Goal: Use online tool/utility: Utilize a website feature to perform a specific function

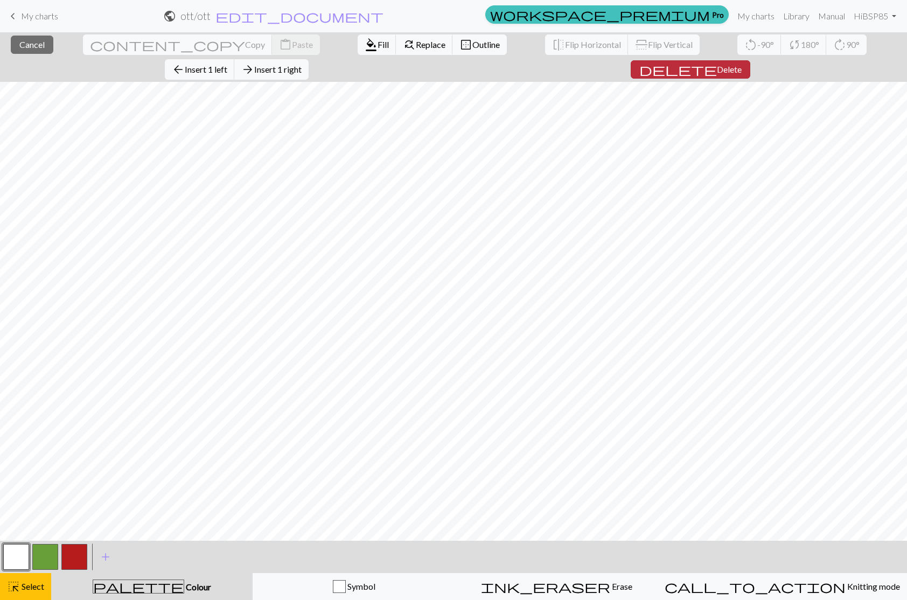
click at [742, 64] on span "Delete" at bounding box center [729, 69] width 25 height 10
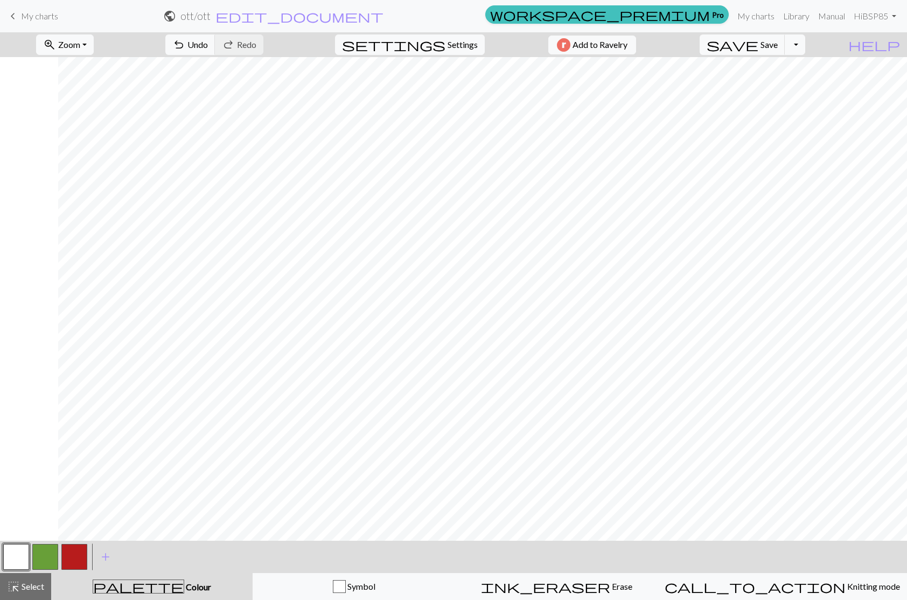
scroll to position [0, 137]
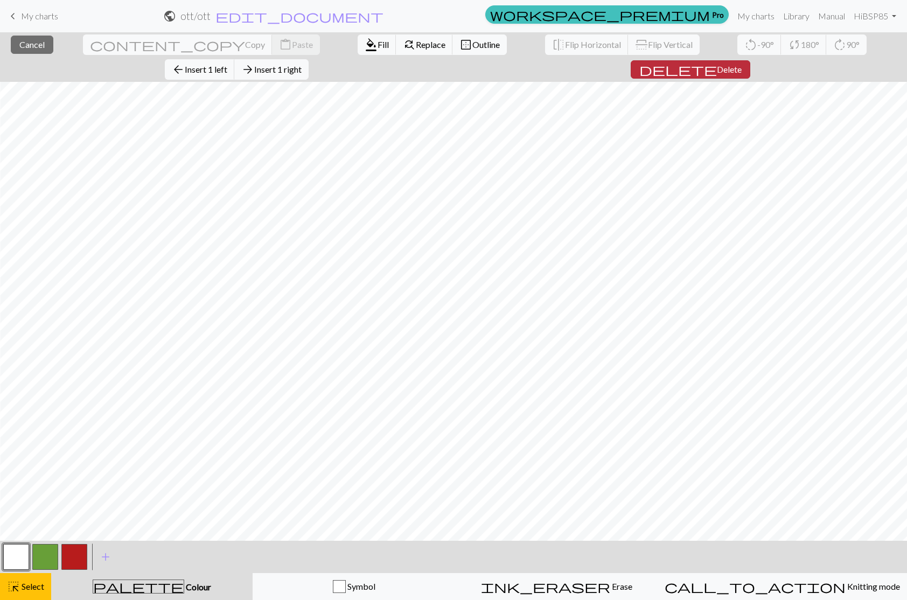
click at [742, 64] on span "Delete" at bounding box center [729, 69] width 25 height 10
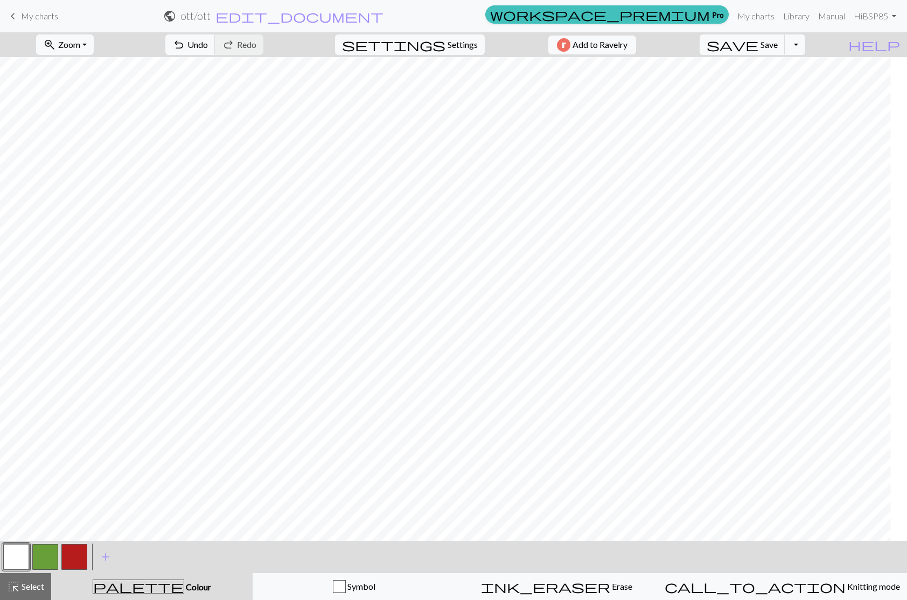
scroll to position [0, 0]
click at [46, 552] on button "button" at bounding box center [45, 557] width 26 height 26
drag, startPoint x: 8, startPoint y: 558, endPoint x: 14, endPoint y: 546, distance: 12.8
click at [8, 558] on button "button" at bounding box center [16, 557] width 26 height 26
click at [75, 558] on button "button" at bounding box center [74, 557] width 26 height 26
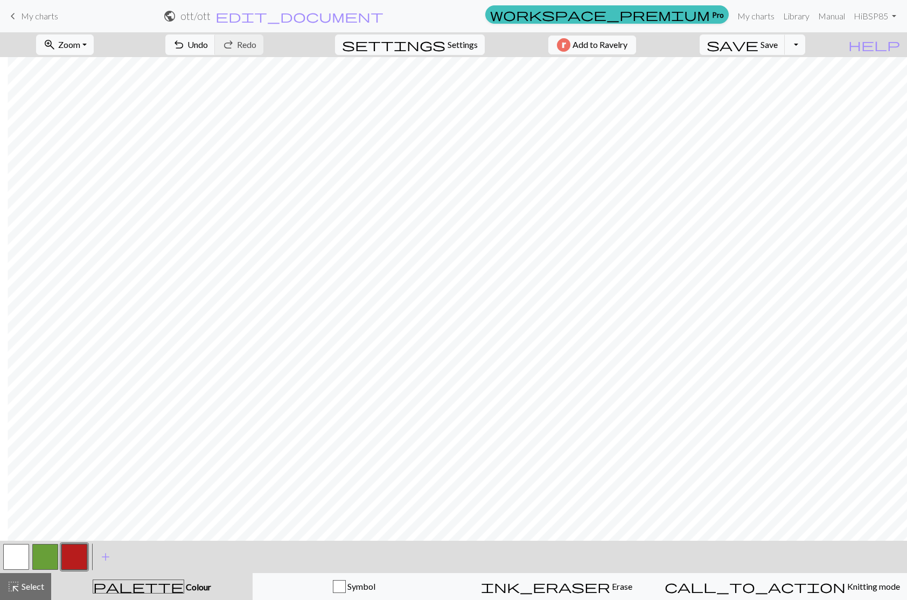
scroll to position [0, 133]
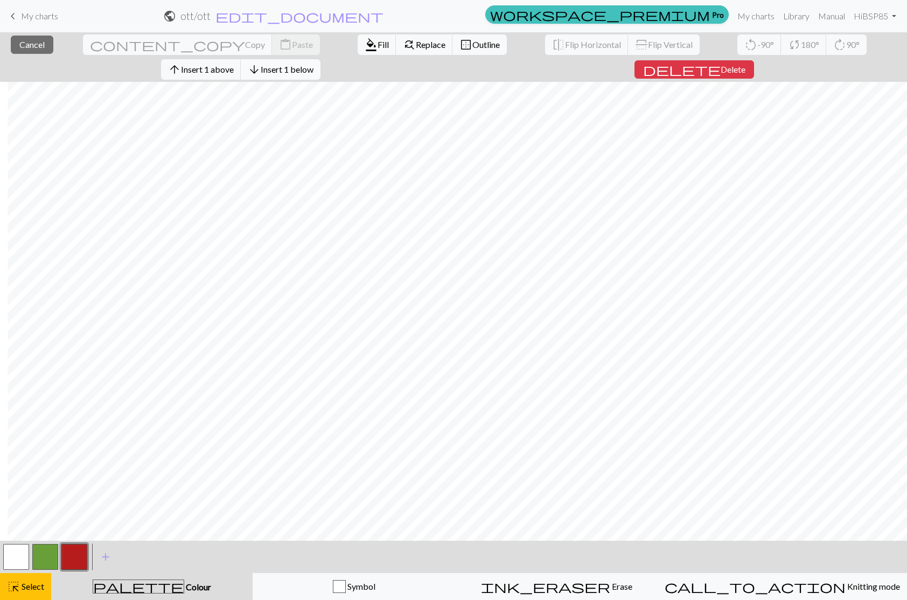
click at [314, 64] on span "Insert 1 below" at bounding box center [287, 69] width 53 height 10
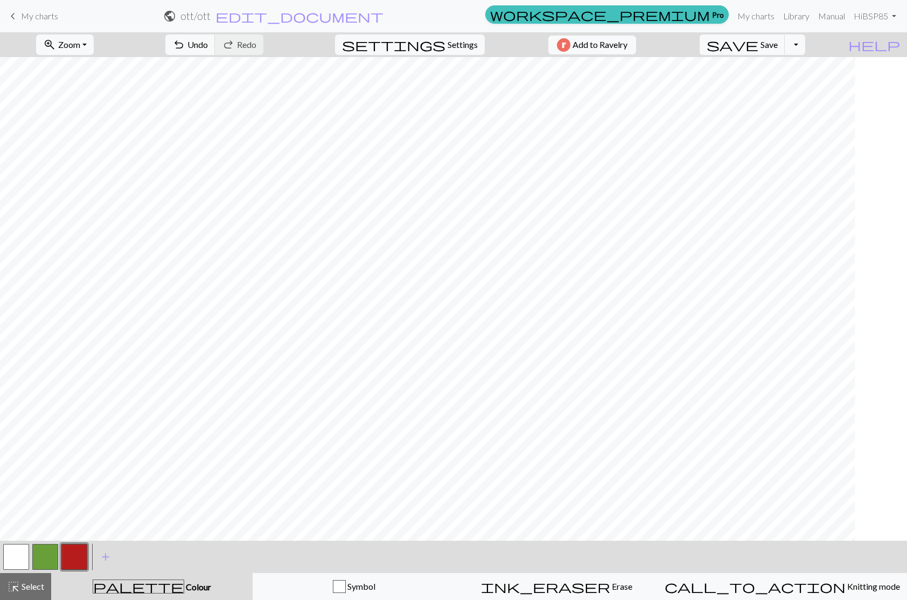
scroll to position [0, 0]
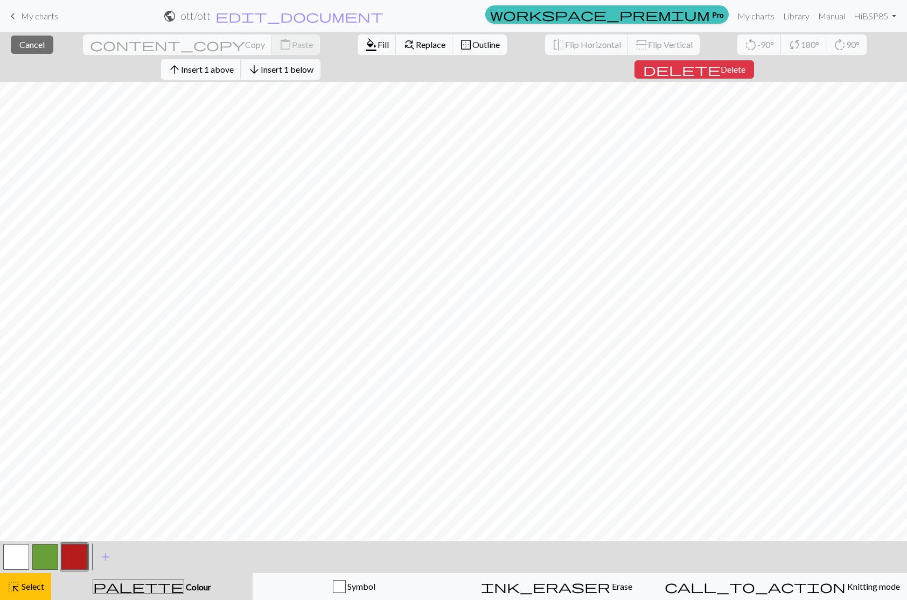
click at [234, 64] on span "Insert 1 above" at bounding box center [207, 69] width 53 height 10
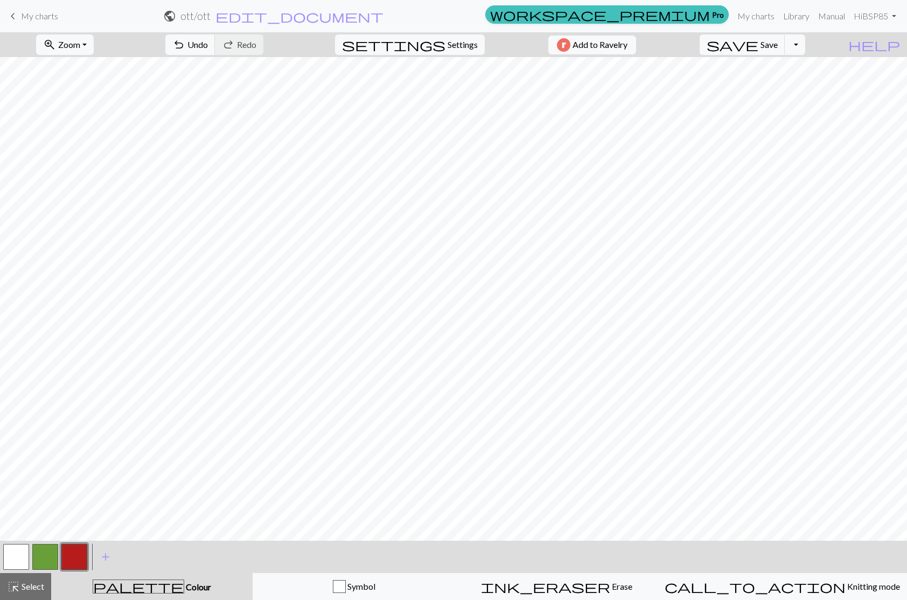
drag, startPoint x: 19, startPoint y: 560, endPoint x: 18, endPoint y: 547, distance: 13.0
click at [19, 560] on button "button" at bounding box center [16, 557] width 26 height 26
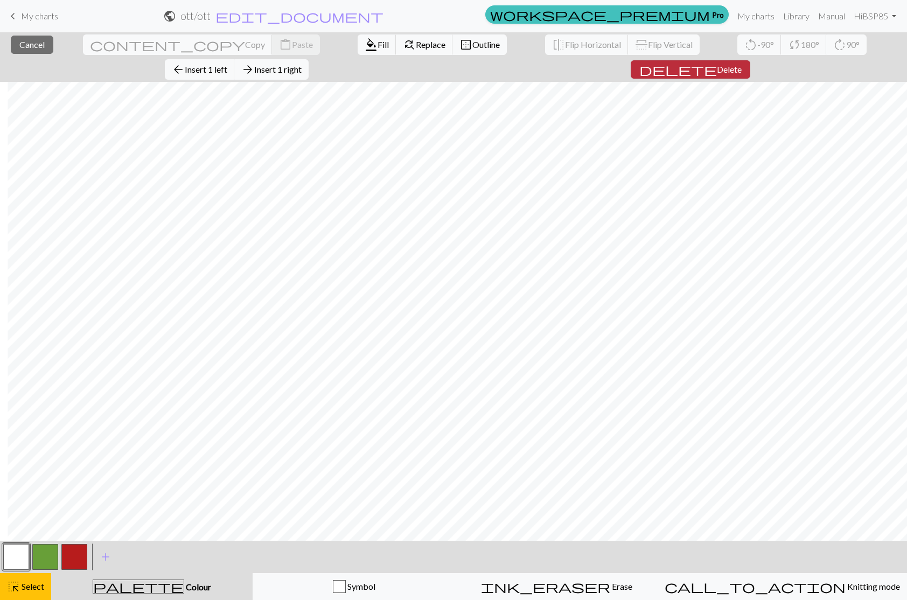
click at [750, 60] on button "delete Delete" at bounding box center [691, 69] width 120 height 18
click at [717, 62] on span "delete" at bounding box center [678, 69] width 78 height 15
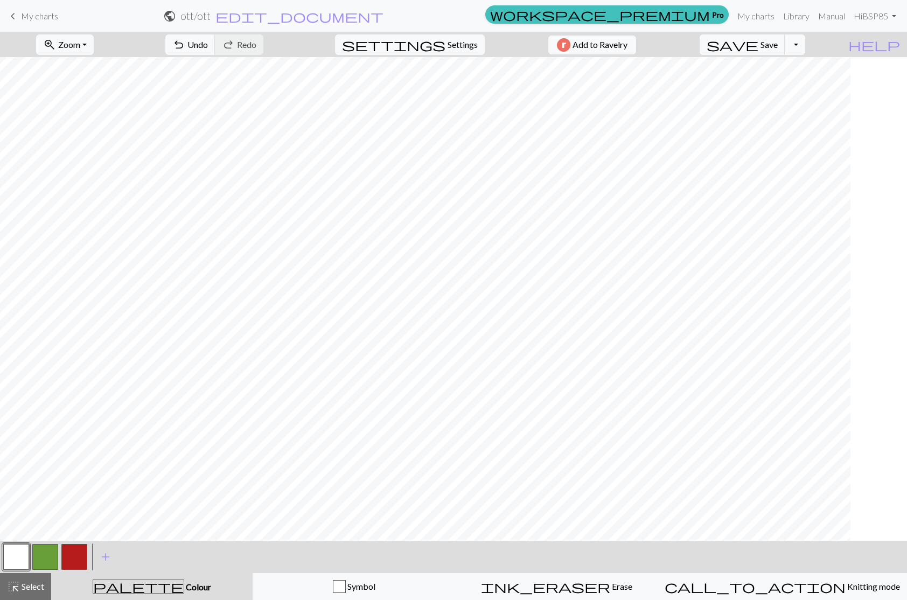
scroll to position [0, 0]
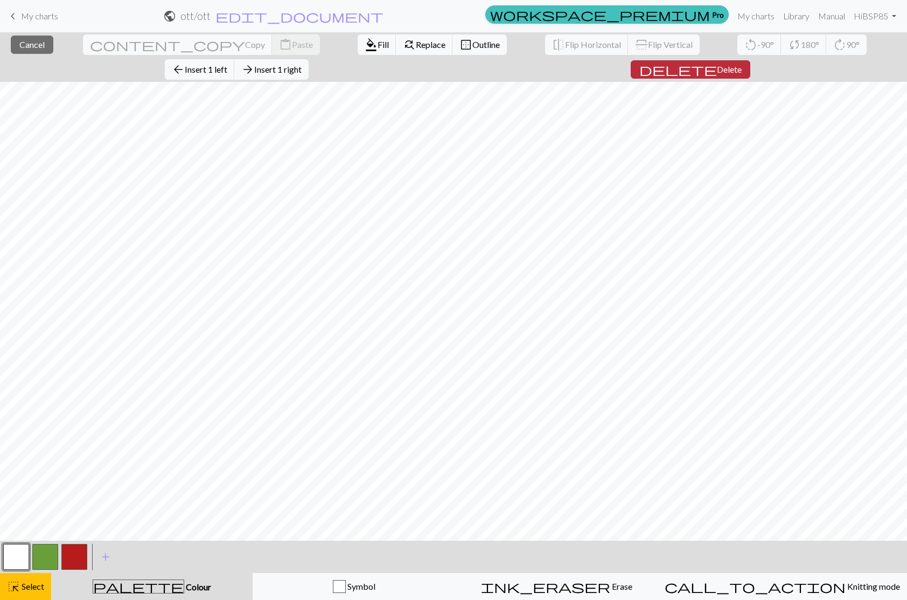
click at [742, 64] on span "Delete" at bounding box center [729, 69] width 25 height 10
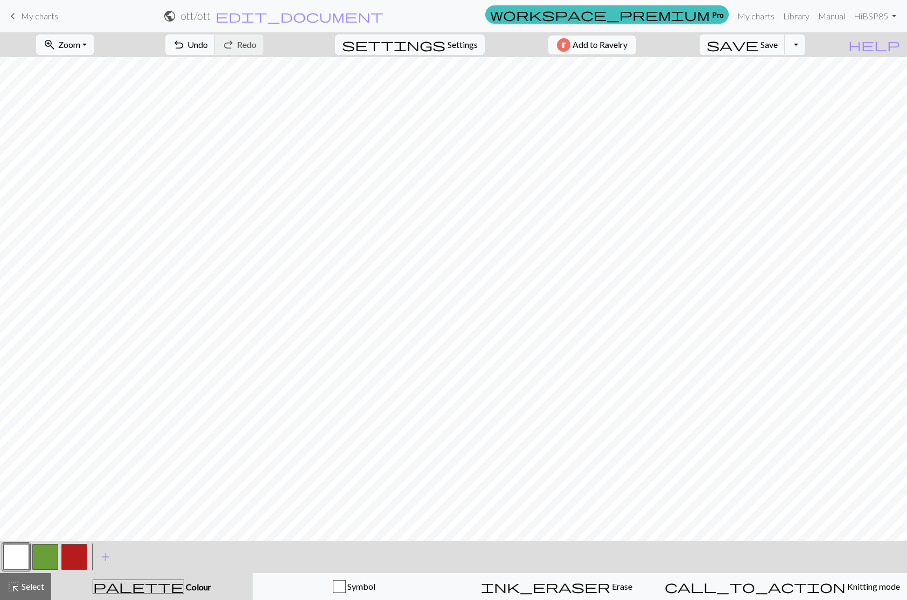
click at [70, 553] on button "button" at bounding box center [74, 557] width 26 height 26
drag, startPoint x: 15, startPoint y: 560, endPoint x: 96, endPoint y: 541, distance: 83.9
click at [16, 560] on button "button" at bounding box center [16, 557] width 26 height 26
click at [76, 555] on button "button" at bounding box center [74, 557] width 26 height 26
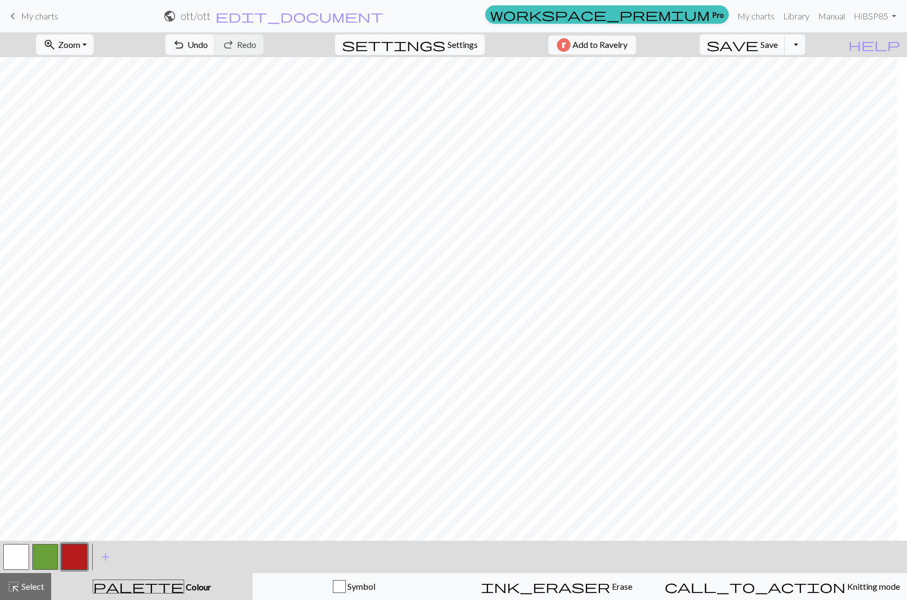
scroll to position [0, 0]
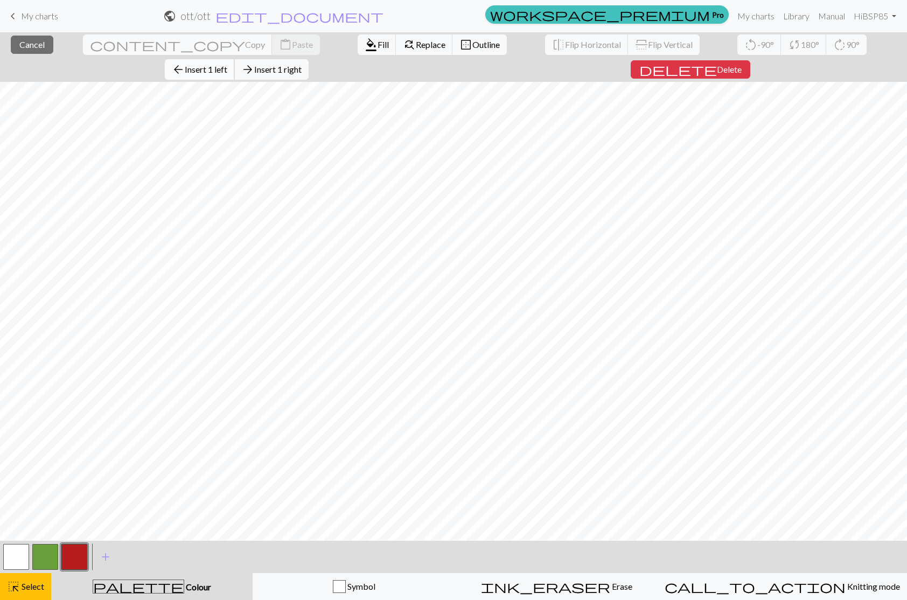
click at [235, 59] on button "arrow_back Insert 1 left" at bounding box center [200, 69] width 70 height 20
click at [227, 64] on span "Insert 1 left" at bounding box center [206, 69] width 43 height 10
click at [185, 62] on span "arrow_back" at bounding box center [178, 69] width 13 height 15
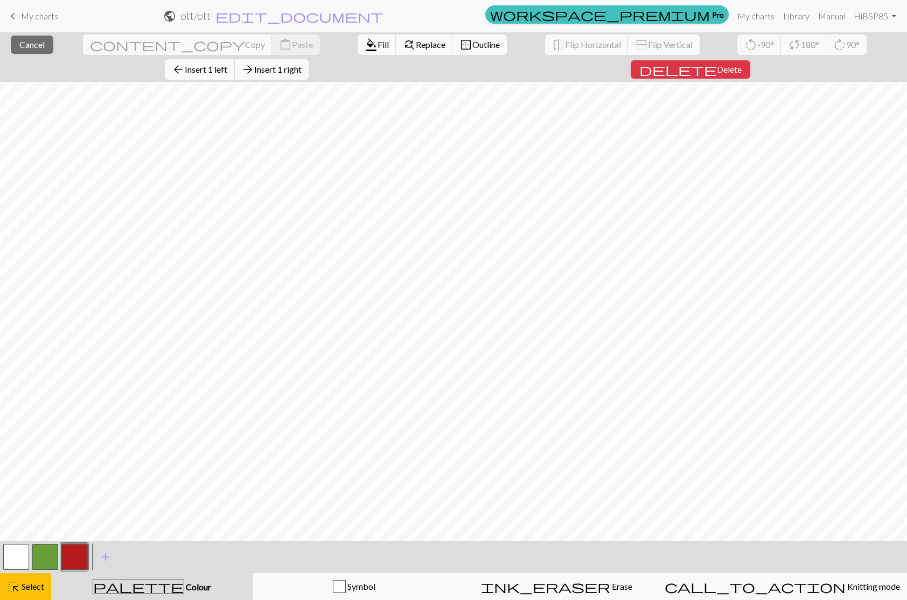
click at [227, 64] on span "Insert 1 left" at bounding box center [206, 69] width 43 height 10
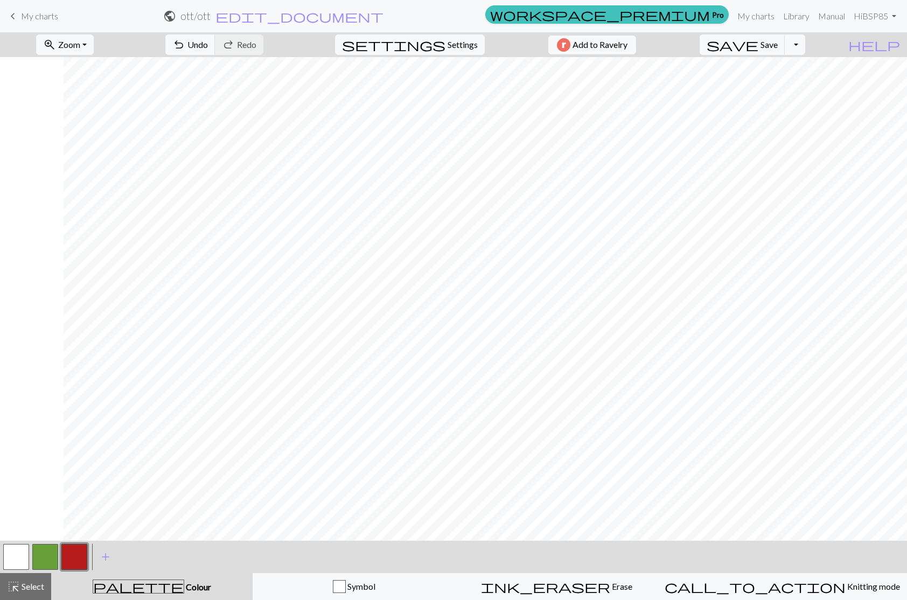
scroll to position [0, 205]
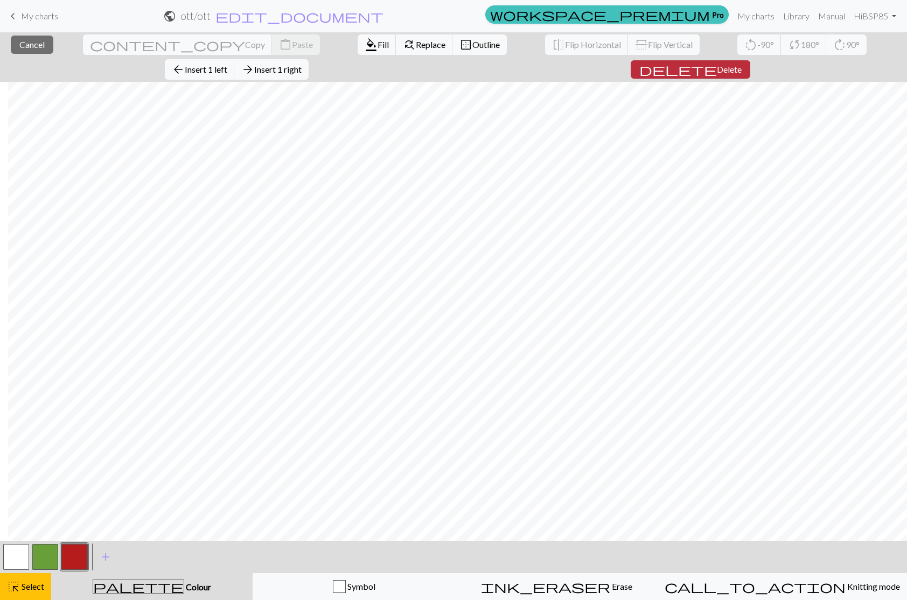
click at [742, 64] on span "Delete" at bounding box center [729, 69] width 25 height 10
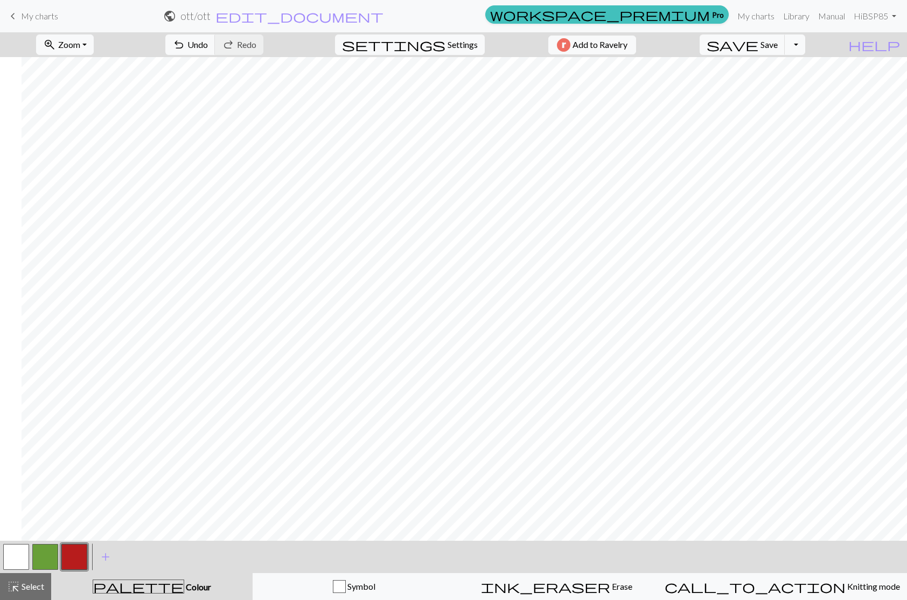
scroll to position [0, 0]
